Goal: Find specific page/section: Find specific page/section

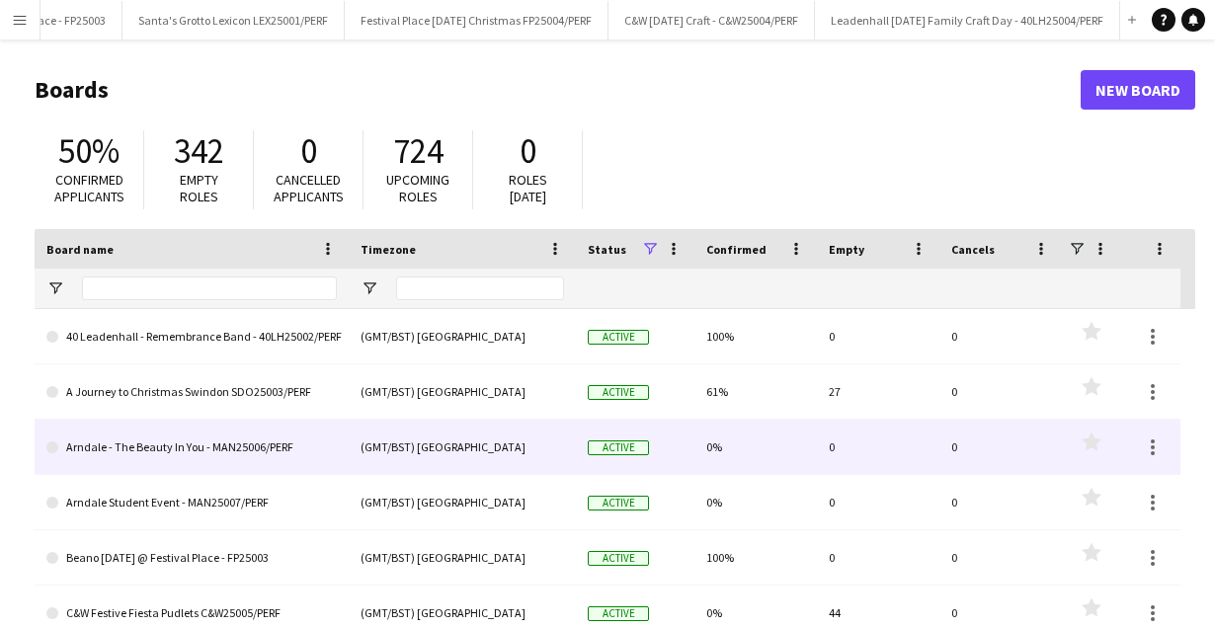
scroll to position [11, 0]
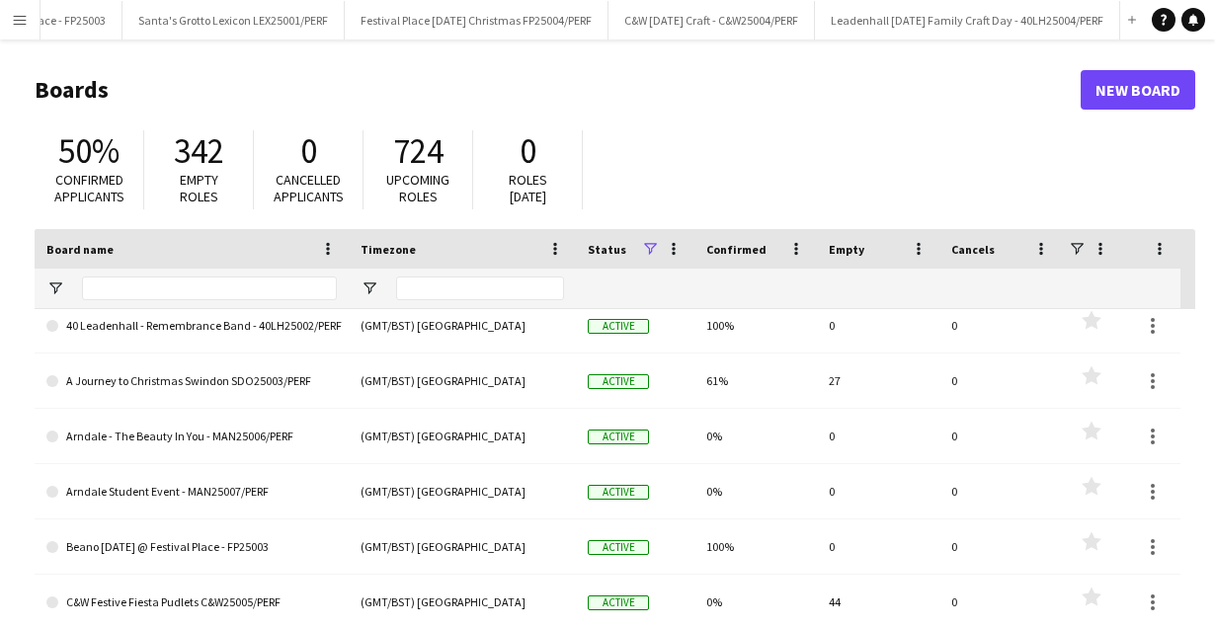
click at [25, 15] on app-icon "Menu" at bounding box center [20, 20] width 16 height 16
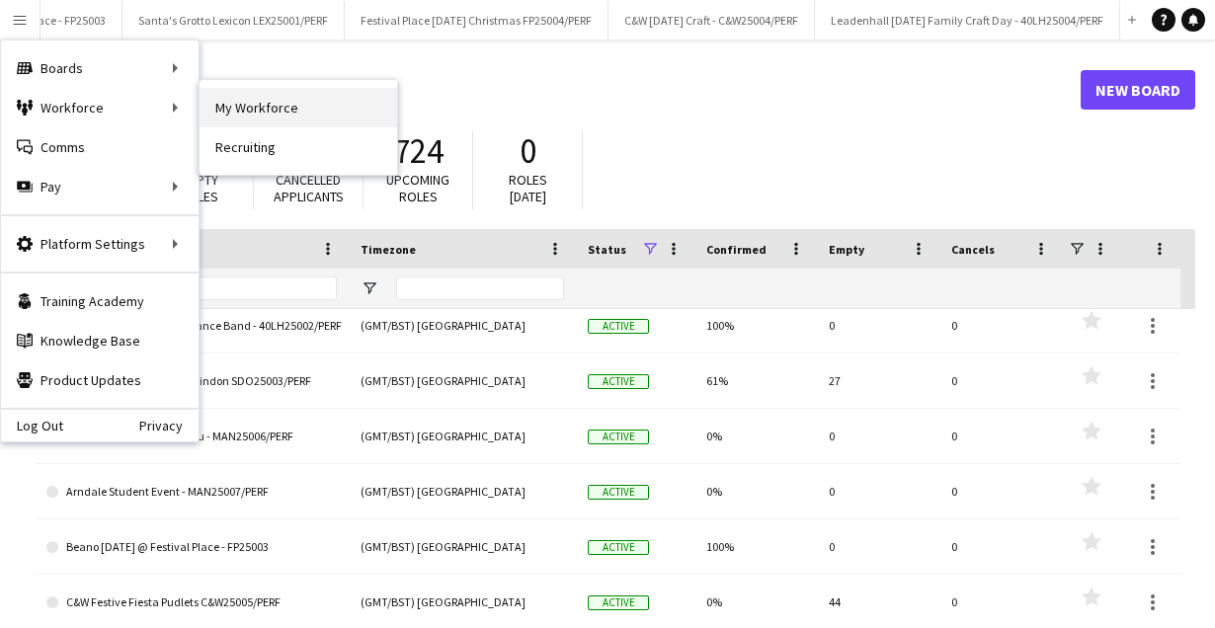
click at [240, 105] on link "My Workforce" at bounding box center [299, 108] width 198 height 40
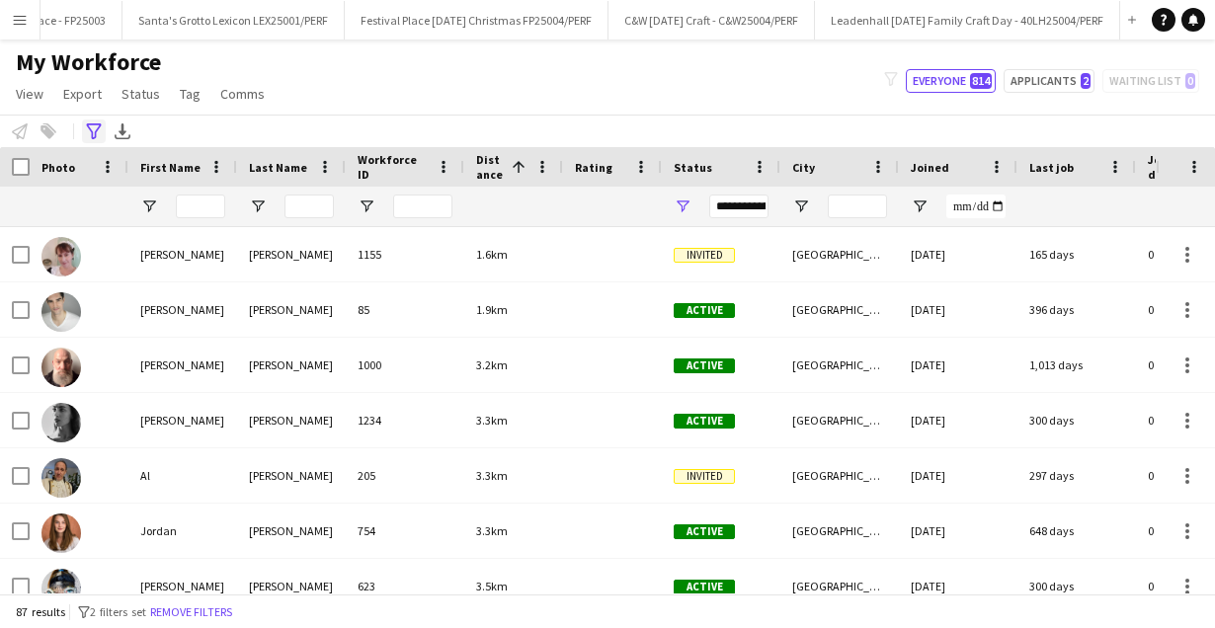
click at [97, 138] on icon "Advanced filters" at bounding box center [94, 132] width 16 height 16
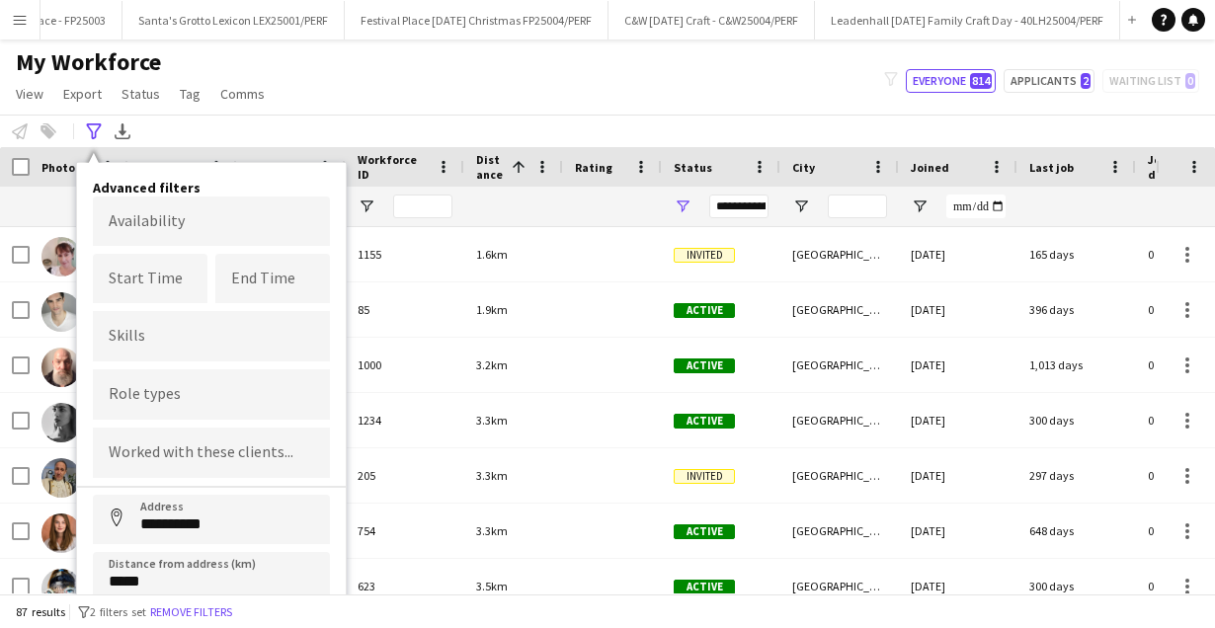
scroll to position [62, 0]
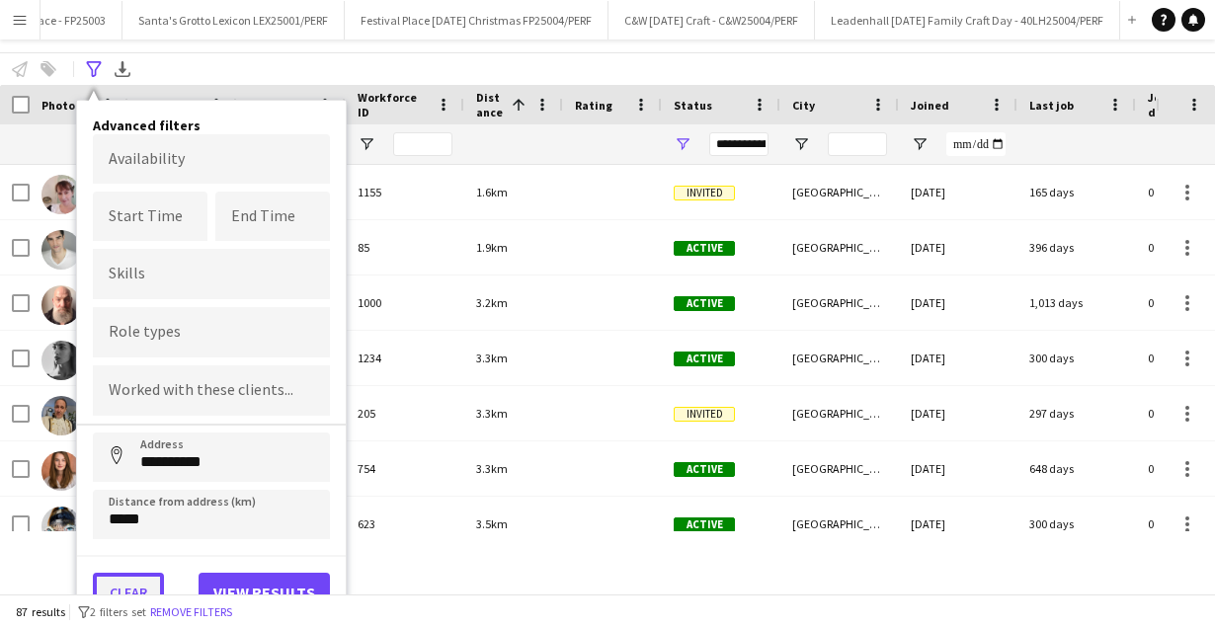
click at [145, 582] on button "Clear" at bounding box center [128, 593] width 71 height 40
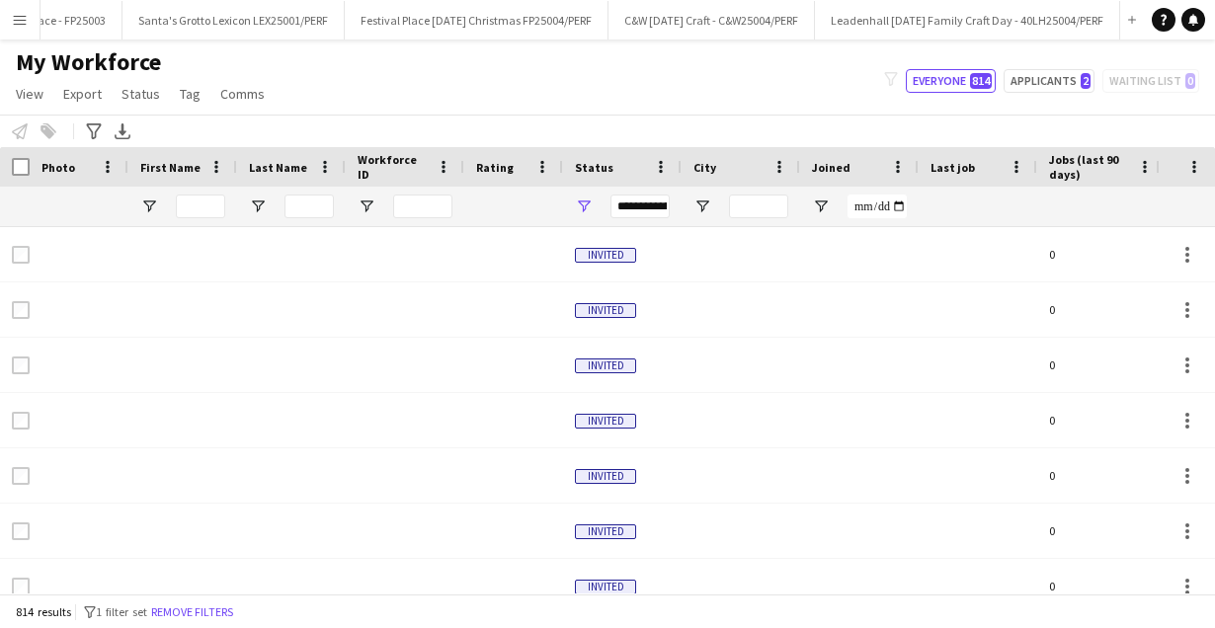
scroll to position [0, 0]
click at [19, 23] on app-icon "Menu" at bounding box center [20, 20] width 16 height 16
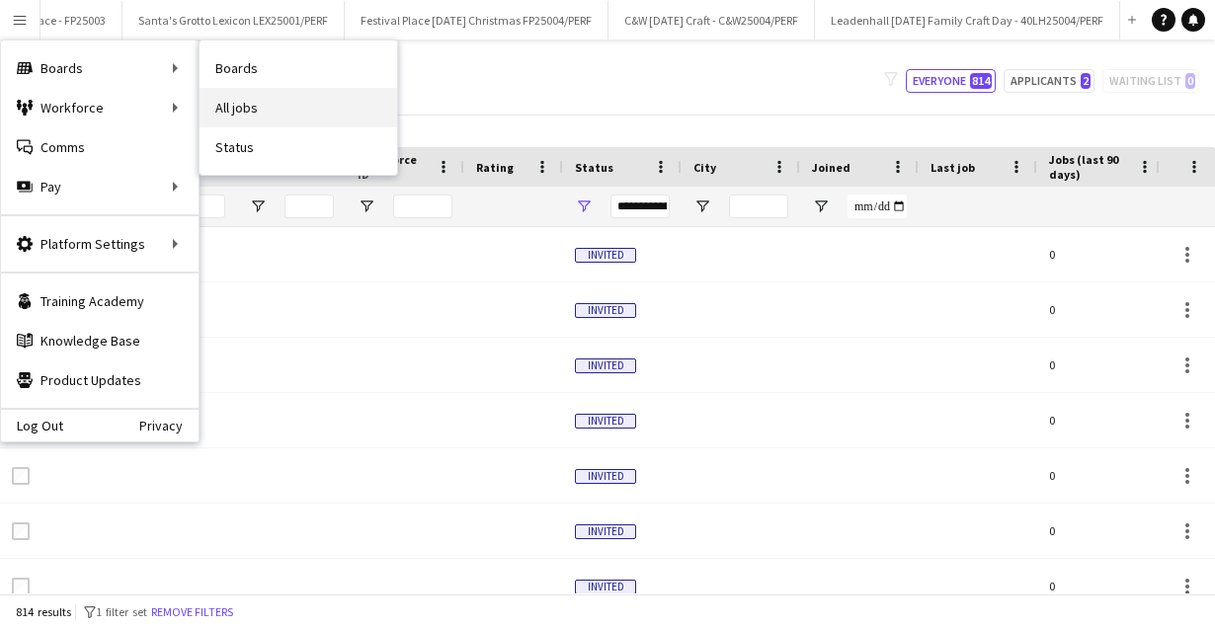
click at [229, 101] on link "All jobs" at bounding box center [299, 108] width 198 height 40
